Goal: Task Accomplishment & Management: Manage account settings

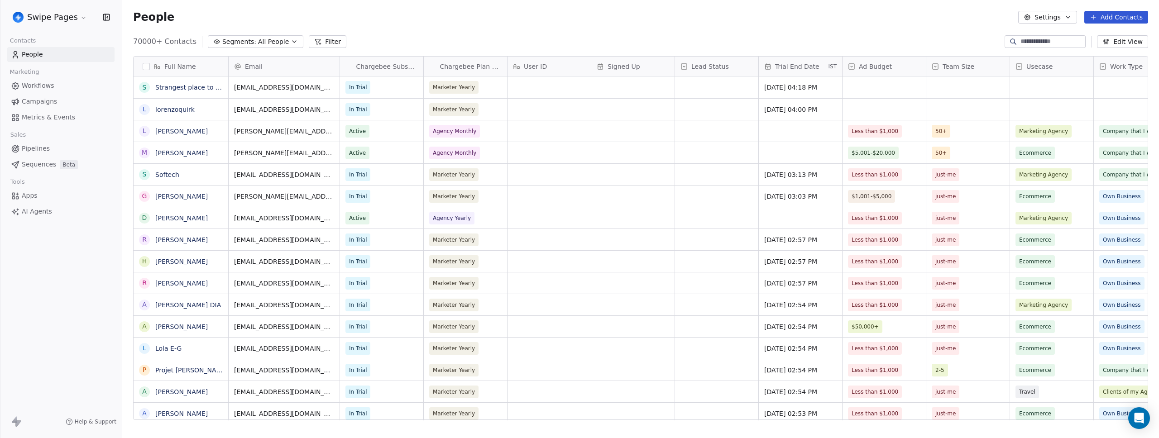
scroll to position [379, 1030]
click at [47, 83] on span "Workflows" at bounding box center [38, 86] width 33 height 10
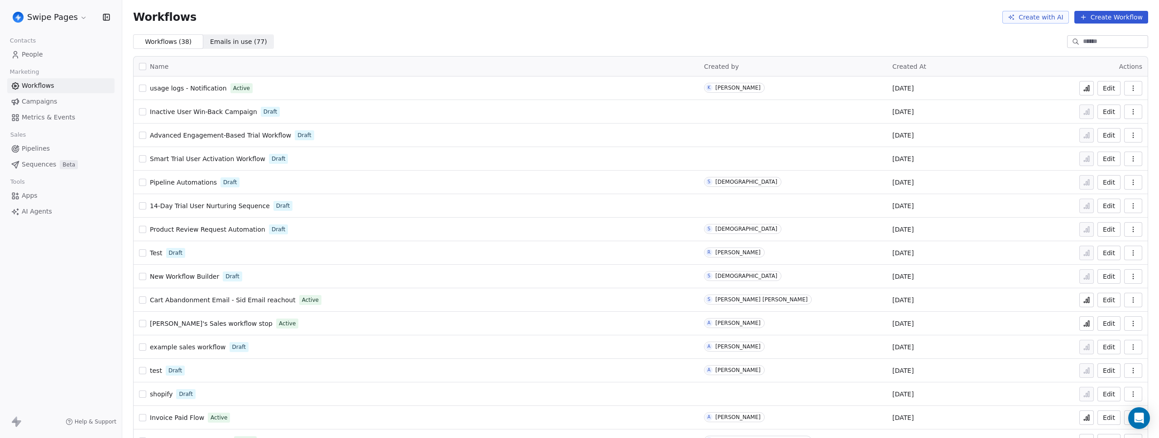
click at [40, 13] on html "Swipe Pages Contacts People Marketing Workflows Campaigns Metrics & Events Sale…" at bounding box center [579, 219] width 1159 height 438
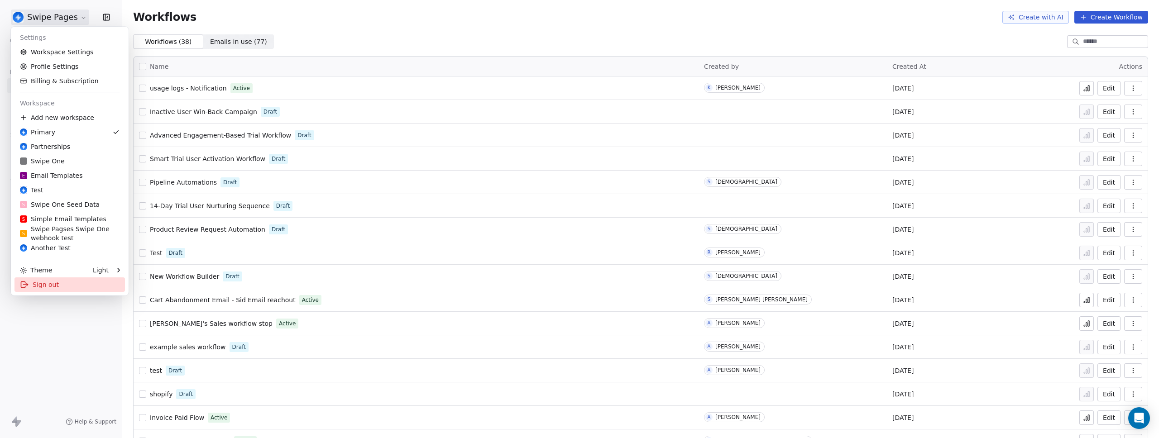
click at [40, 285] on div "Sign out" at bounding box center [69, 284] width 110 height 14
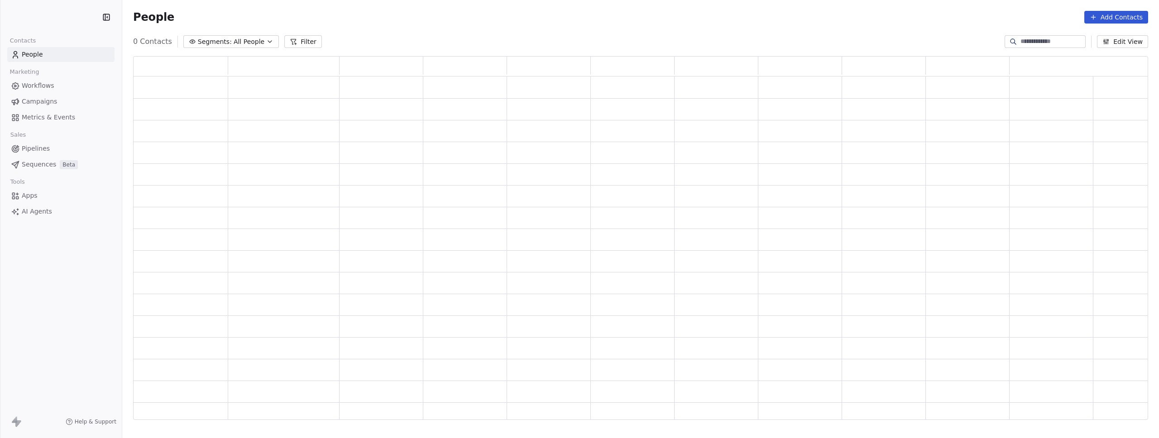
scroll to position [357, 1008]
